Goal: Task Accomplishment & Management: Complete application form

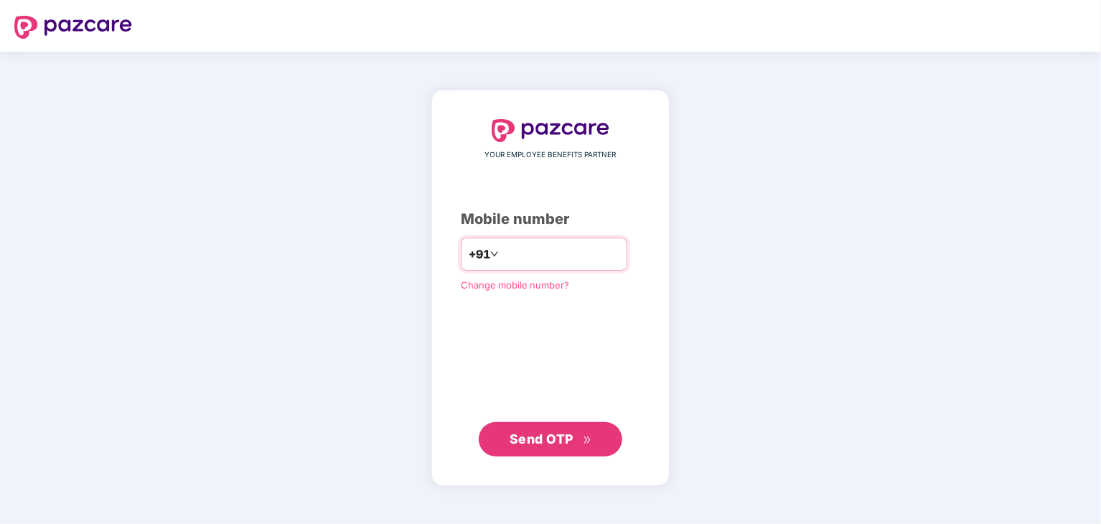
type input "**********"
click at [560, 440] on span "Send OTP" at bounding box center [542, 438] width 64 height 15
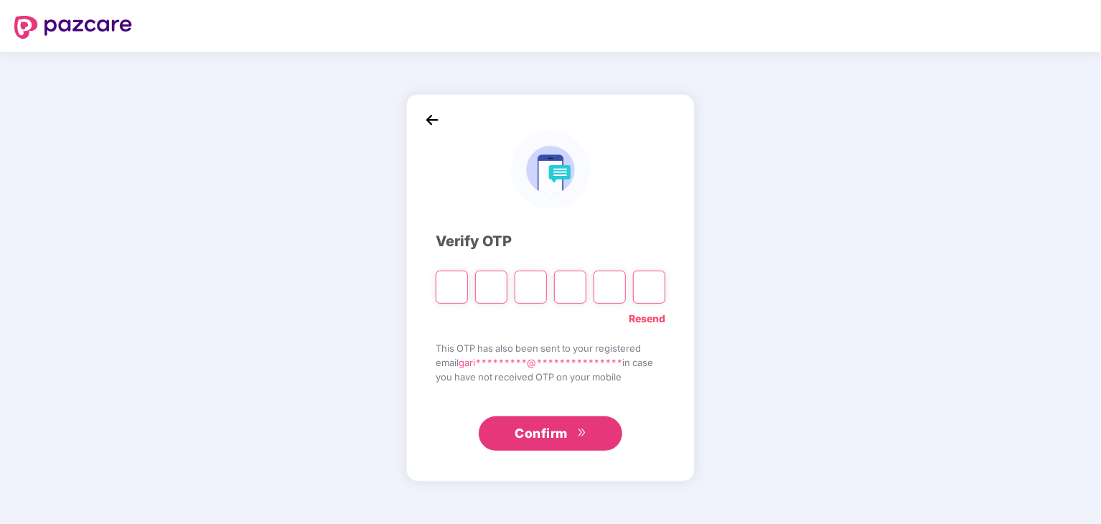
type input "*"
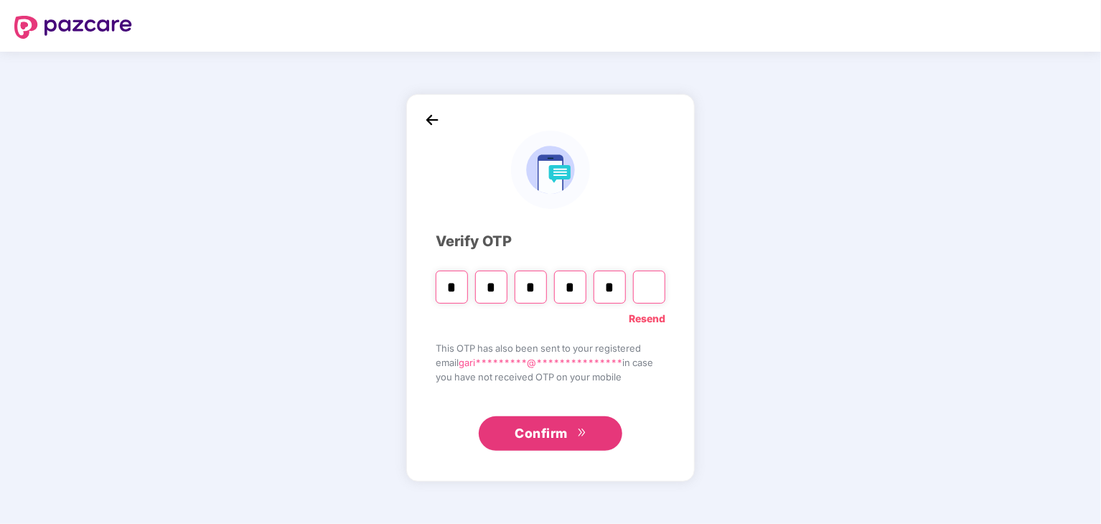
type input "*"
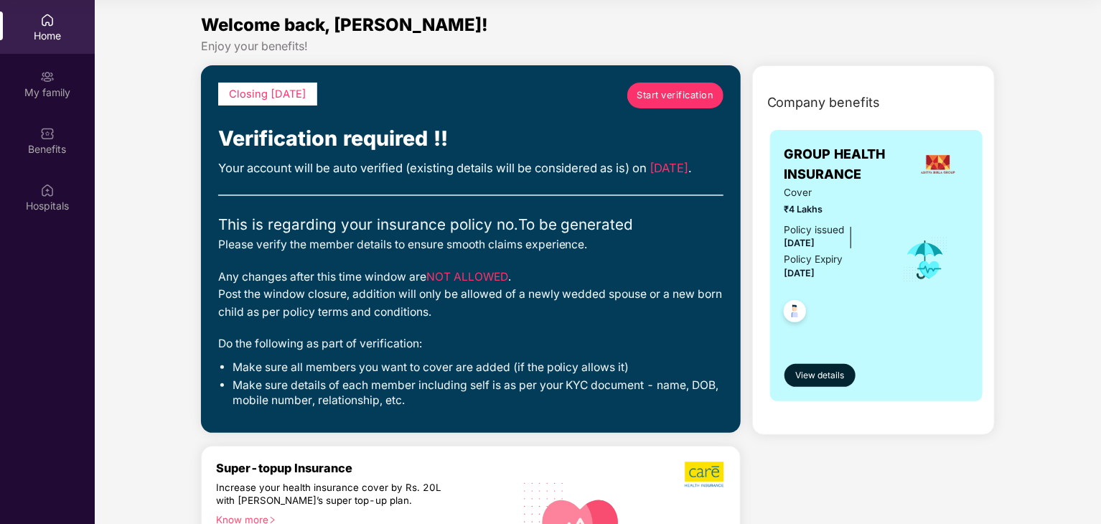
click at [686, 92] on span "Start verification" at bounding box center [675, 95] width 77 height 14
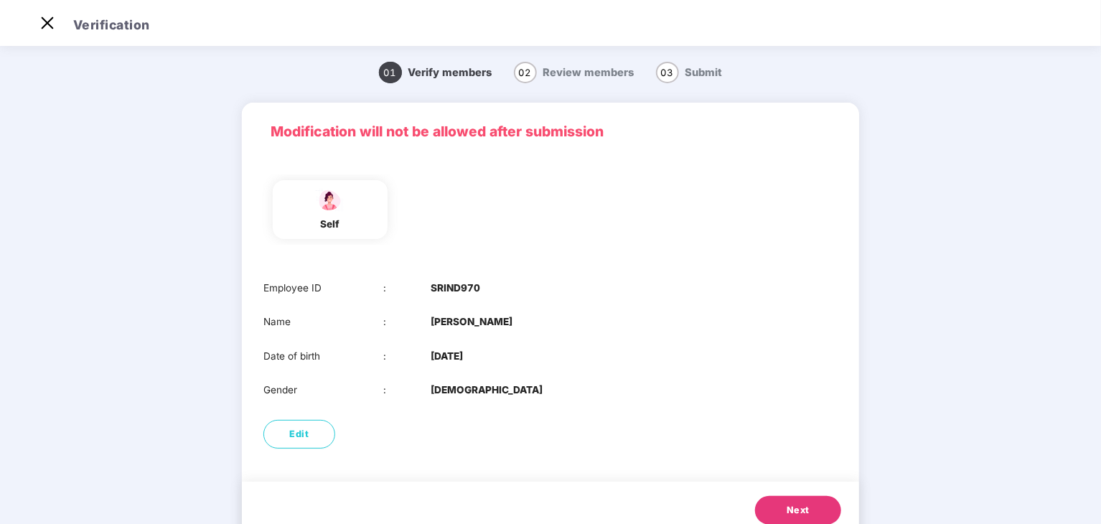
scroll to position [48, 0]
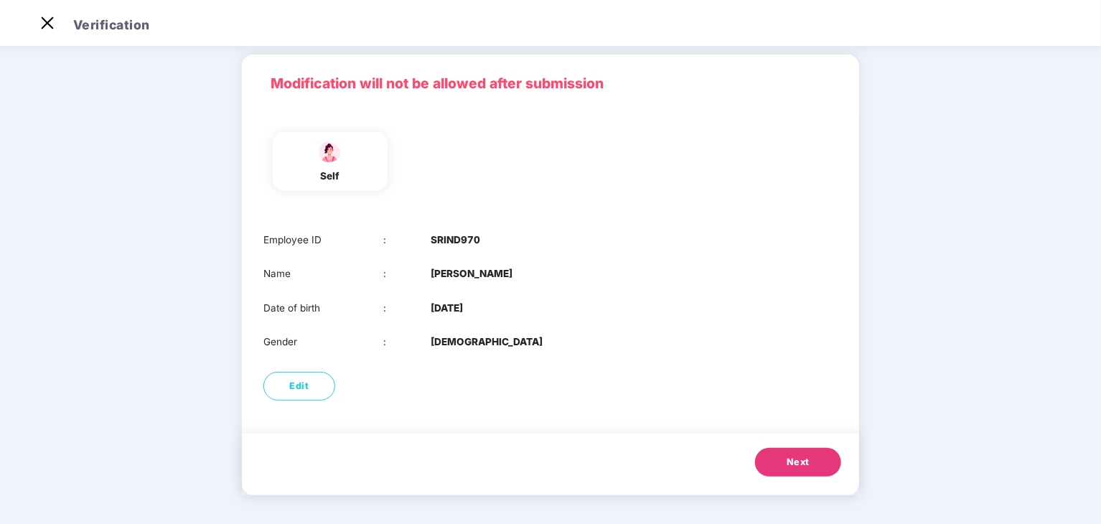
click at [805, 453] on button "Next" at bounding box center [798, 462] width 86 height 29
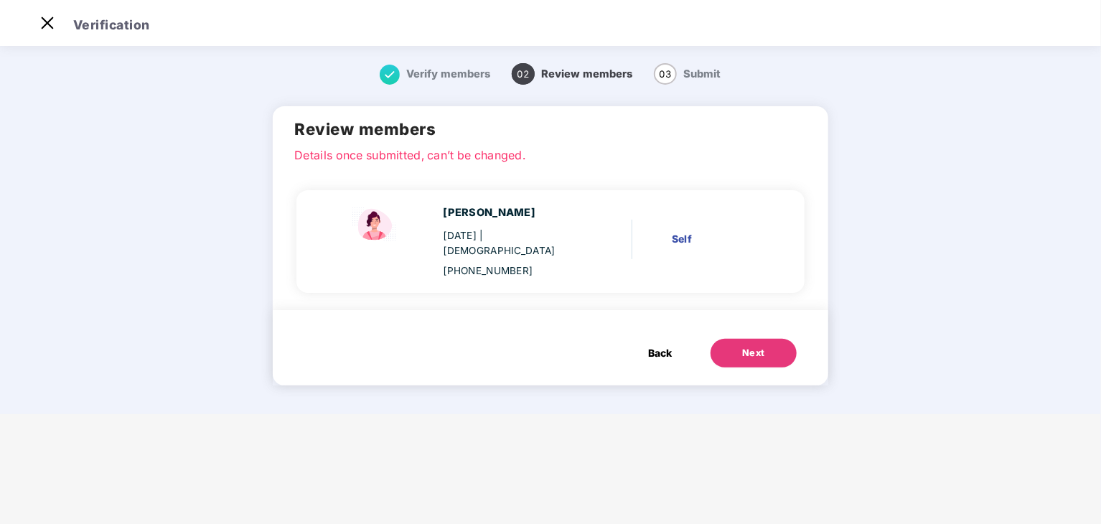
scroll to position [0, 0]
click at [752, 346] on div "Next" at bounding box center [753, 353] width 23 height 14
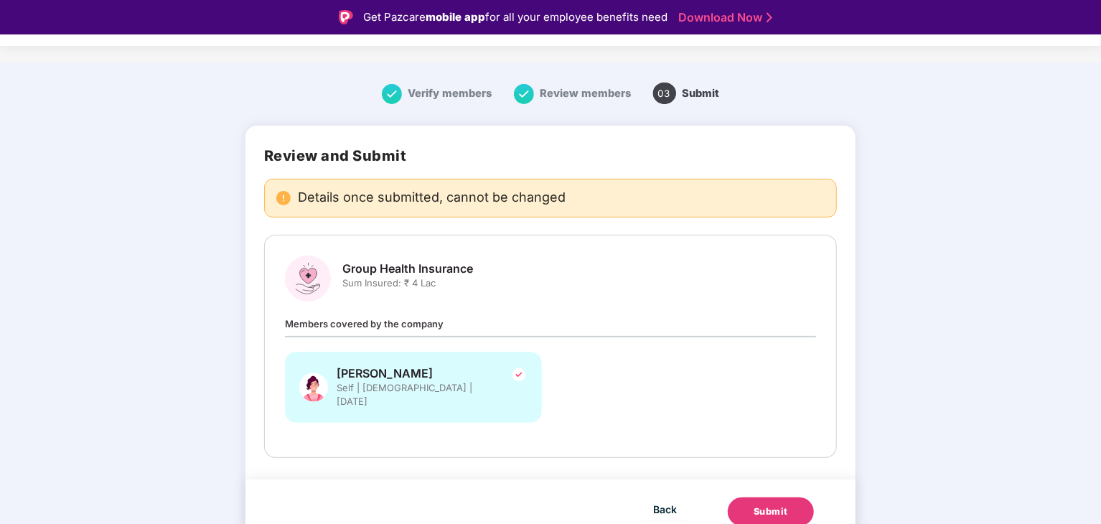
scroll to position [34, 0]
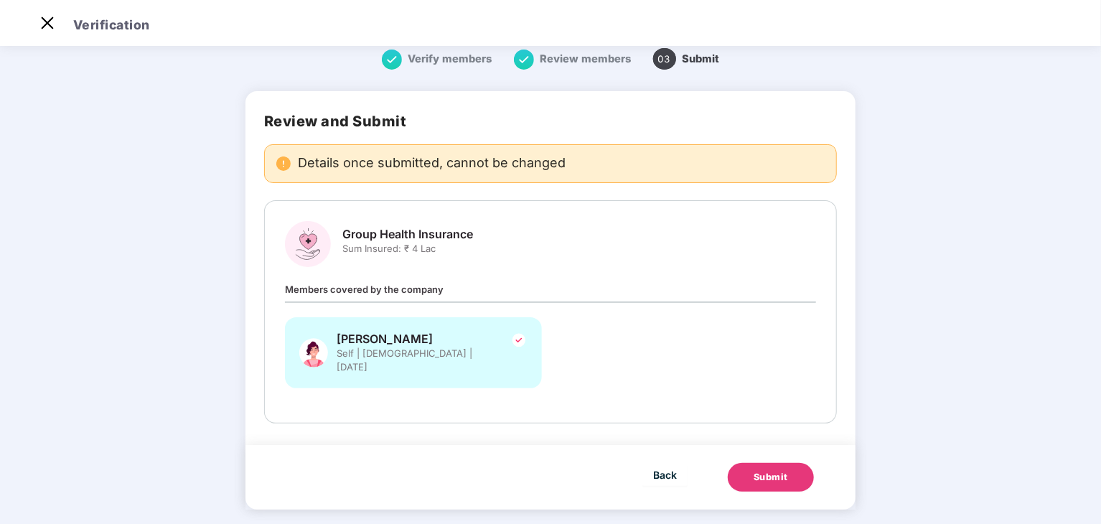
click at [549, 289] on div "Members covered by the company Garima Sharma Self | Female | 25 July 2003" at bounding box center [550, 341] width 531 height 121
click at [793, 463] on button "Submit" at bounding box center [771, 477] width 86 height 29
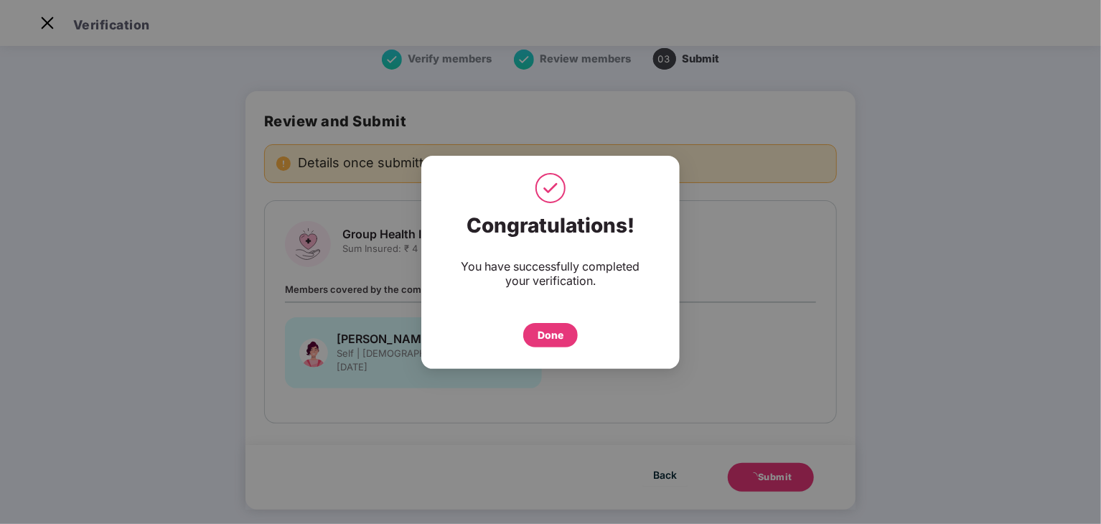
click at [568, 340] on div "Done" at bounding box center [550, 335] width 55 height 24
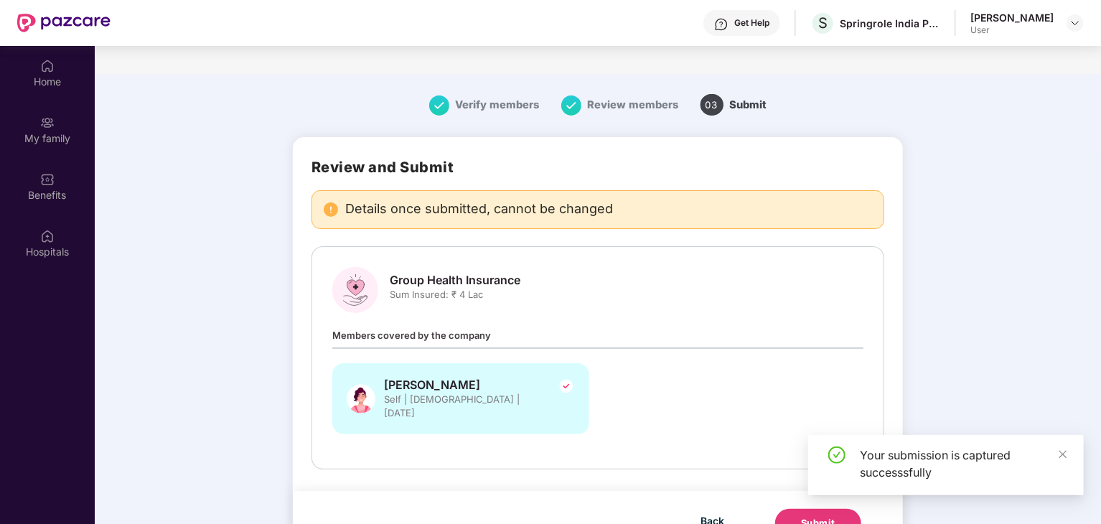
scroll to position [80, 0]
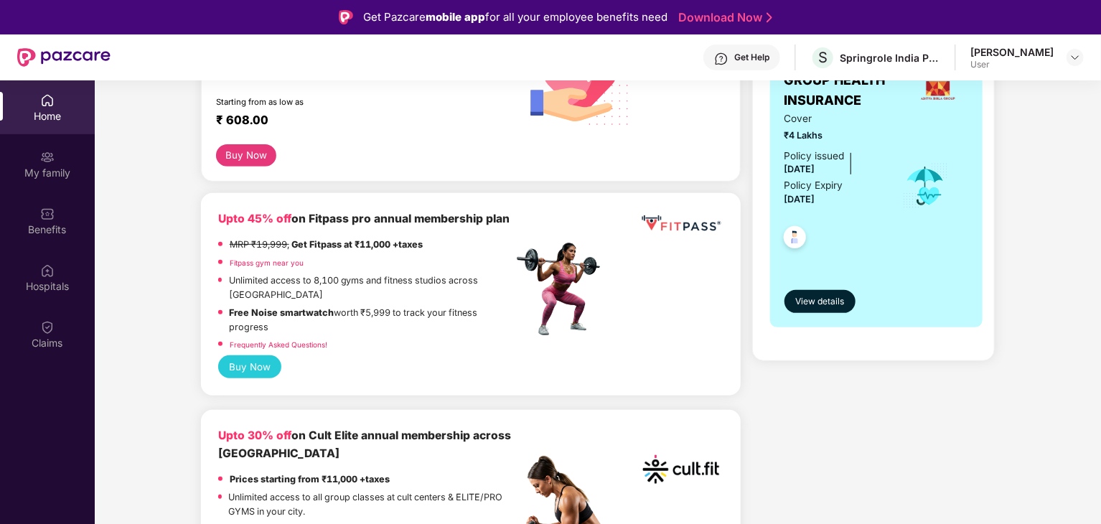
scroll to position [281, 0]
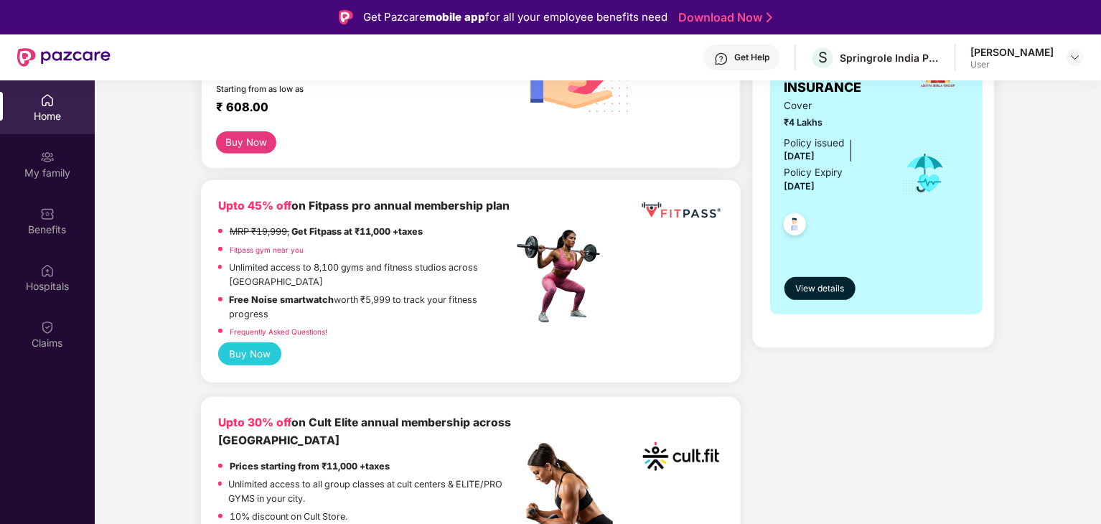
click at [274, 254] on link "Fitpass gym near you" at bounding box center [267, 250] width 74 height 9
